Goal: Information Seeking & Learning: Learn about a topic

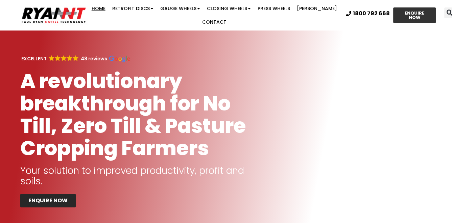
scroll to position [12, 0]
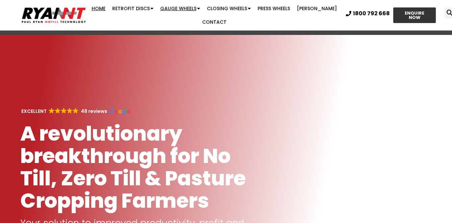
click at [184, 10] on link "Gauge Wheels" at bounding box center [180, 9] width 47 height 14
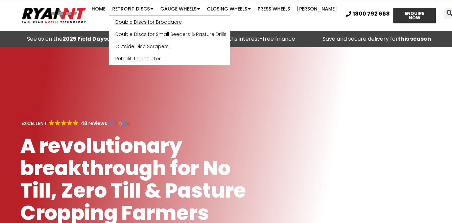
click at [144, 22] on link "Double Discs for Broadacre" at bounding box center [169, 22] width 121 height 12
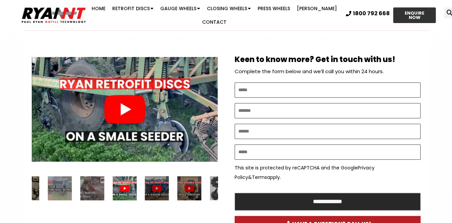
scroll to position [298, 0]
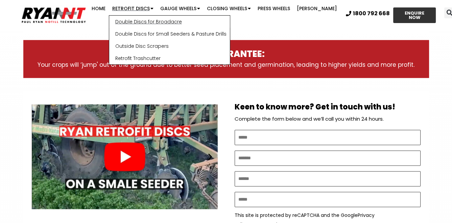
click at [134, 20] on link "Double Discs for Broadacre" at bounding box center [169, 22] width 121 height 12
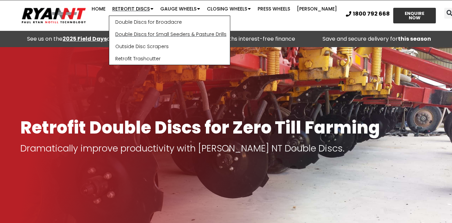
click at [142, 32] on link "Double Discs for Small Seeders & Pasture Drills" at bounding box center [169, 34] width 121 height 12
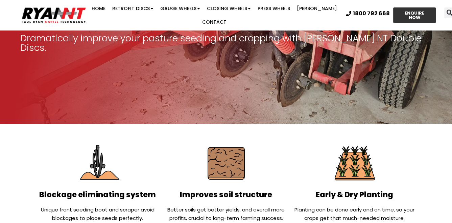
scroll to position [81, 0]
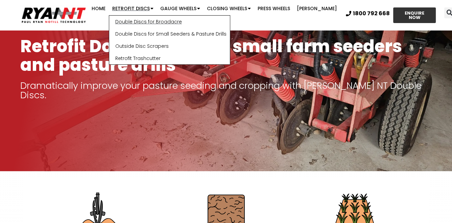
click at [169, 24] on link "Double Discs for Broadacre" at bounding box center [169, 22] width 121 height 12
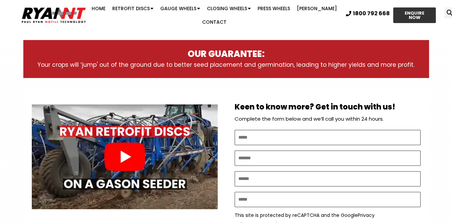
scroll to position [325, 0]
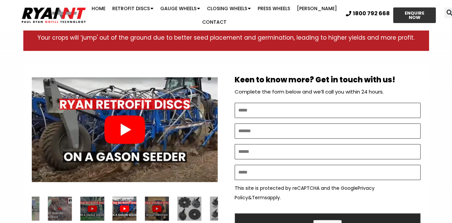
click at [122, 127] on div "Play" at bounding box center [125, 129] width 186 height 117
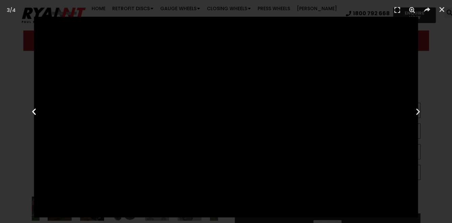
click at [35, 112] on icon "Previous slide" at bounding box center [34, 111] width 8 height 8
click at [442, 9] on icon "Close (Esc)" at bounding box center [442, 9] width 7 height 7
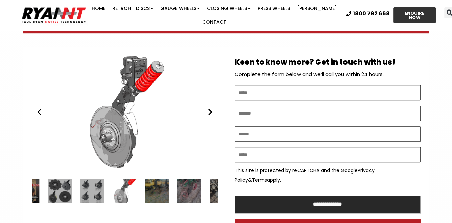
scroll to position [352, 0]
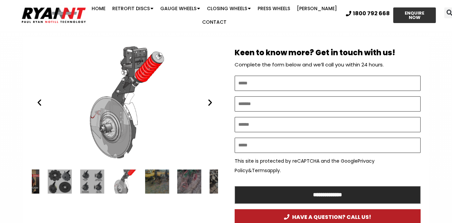
click at [95, 179] on div "6 / 34" at bounding box center [92, 181] width 24 height 24
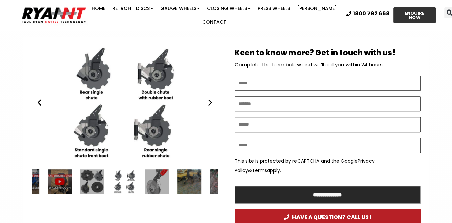
click at [179, 183] on div "8 / 34" at bounding box center [190, 181] width 24 height 24
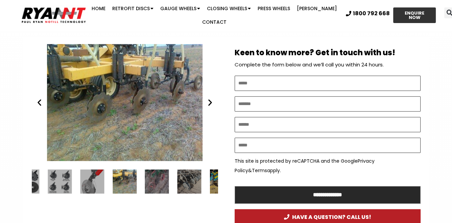
click at [184, 184] on div "10 / 34" at bounding box center [190, 181] width 24 height 24
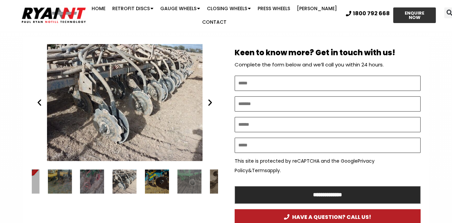
click at [197, 186] on div "12 / 34" at bounding box center [190, 181] width 24 height 24
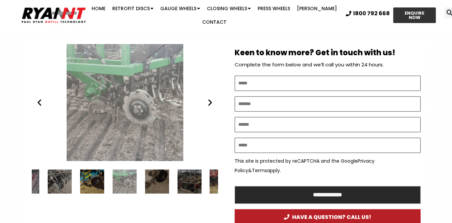
click at [197, 186] on div "14 / 34" at bounding box center [190, 181] width 24 height 24
